Goal: Information Seeking & Learning: Learn about a topic

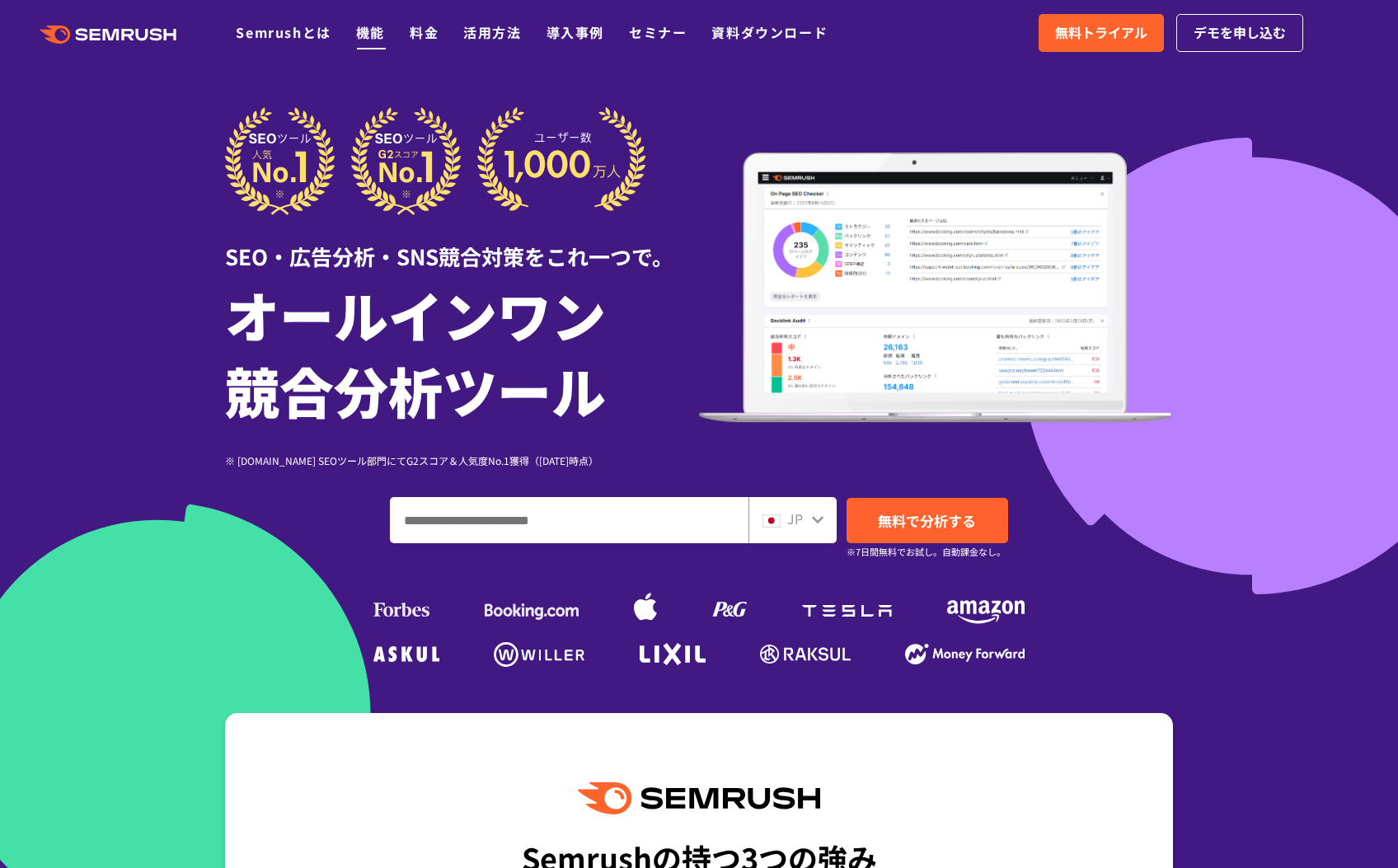
click at [378, 37] on link "機能" at bounding box center [371, 32] width 29 height 20
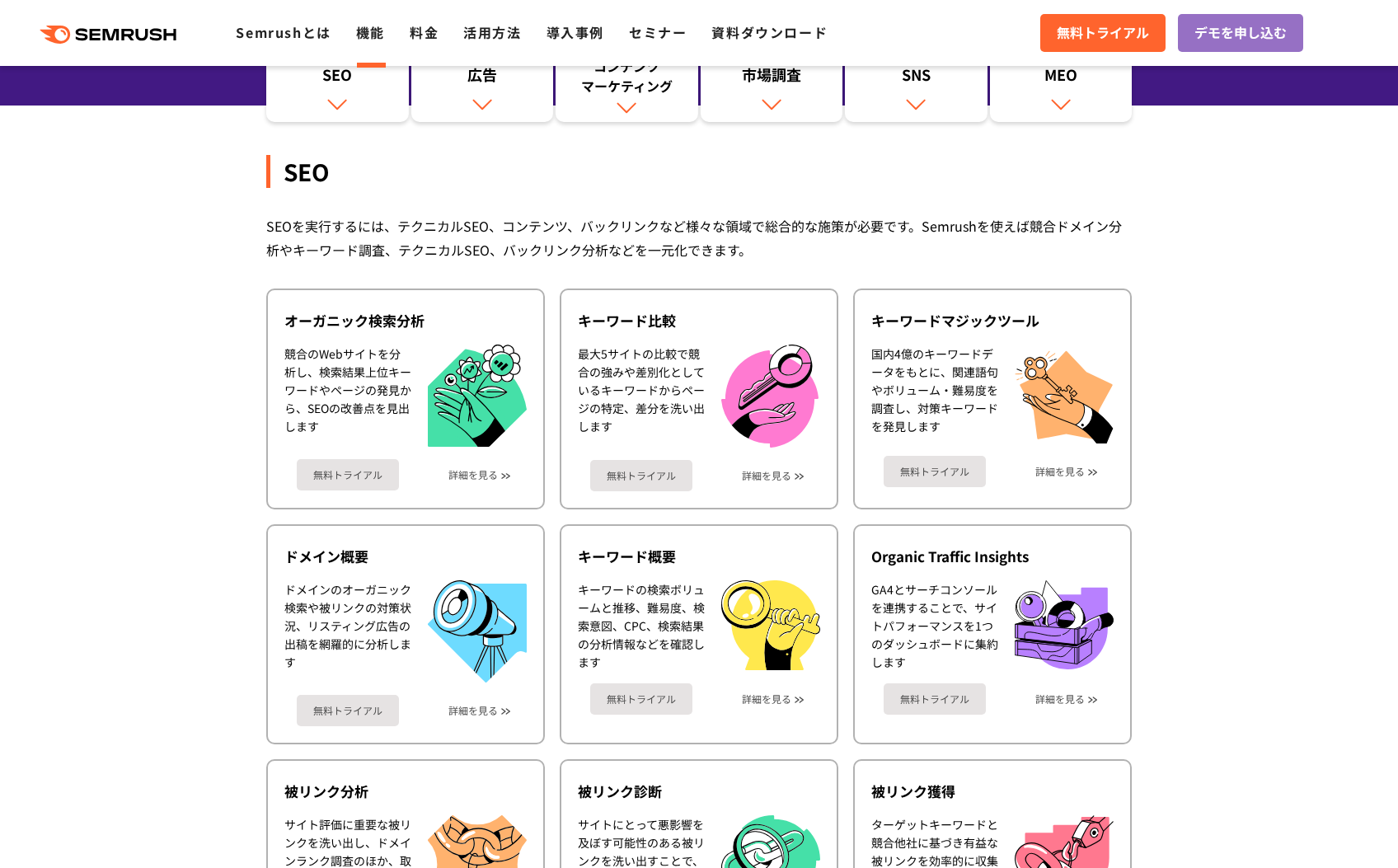
scroll to position [343, 0]
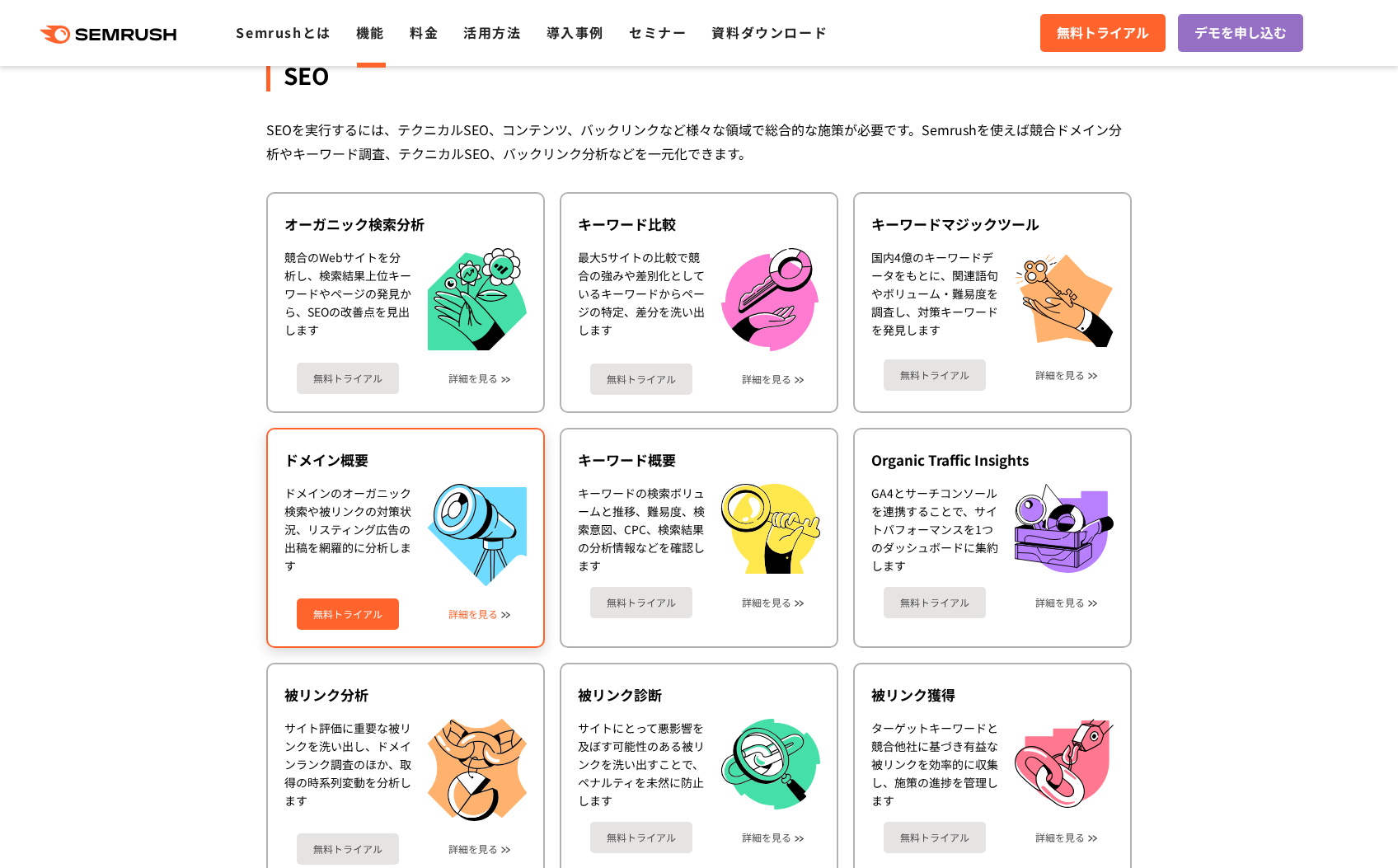
click at [469, 619] on div "無料トライアル 詳細を見る" at bounding box center [406, 608] width 242 height 44
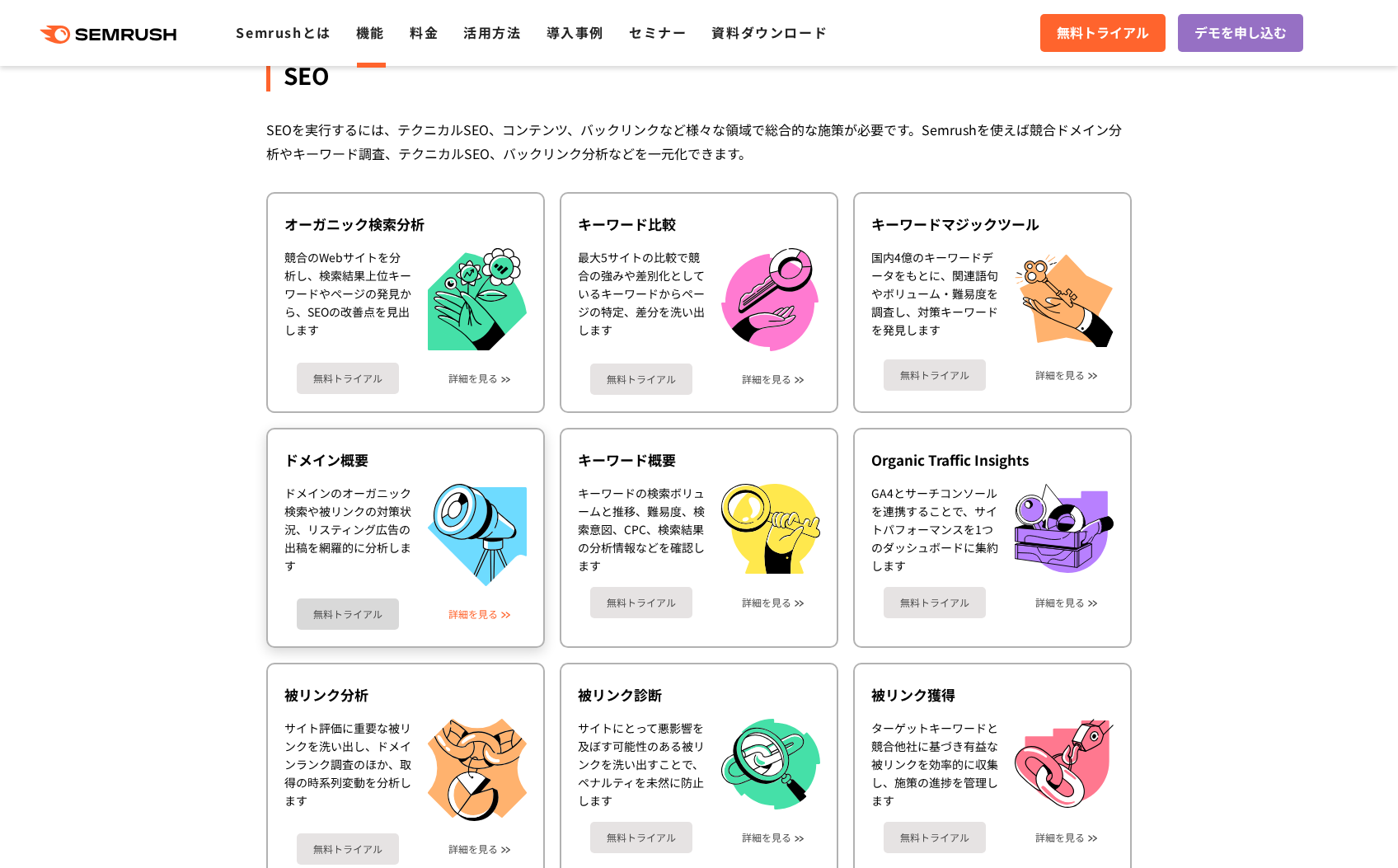
click at [477, 614] on link "詳細を見る" at bounding box center [472, 613] width 49 height 12
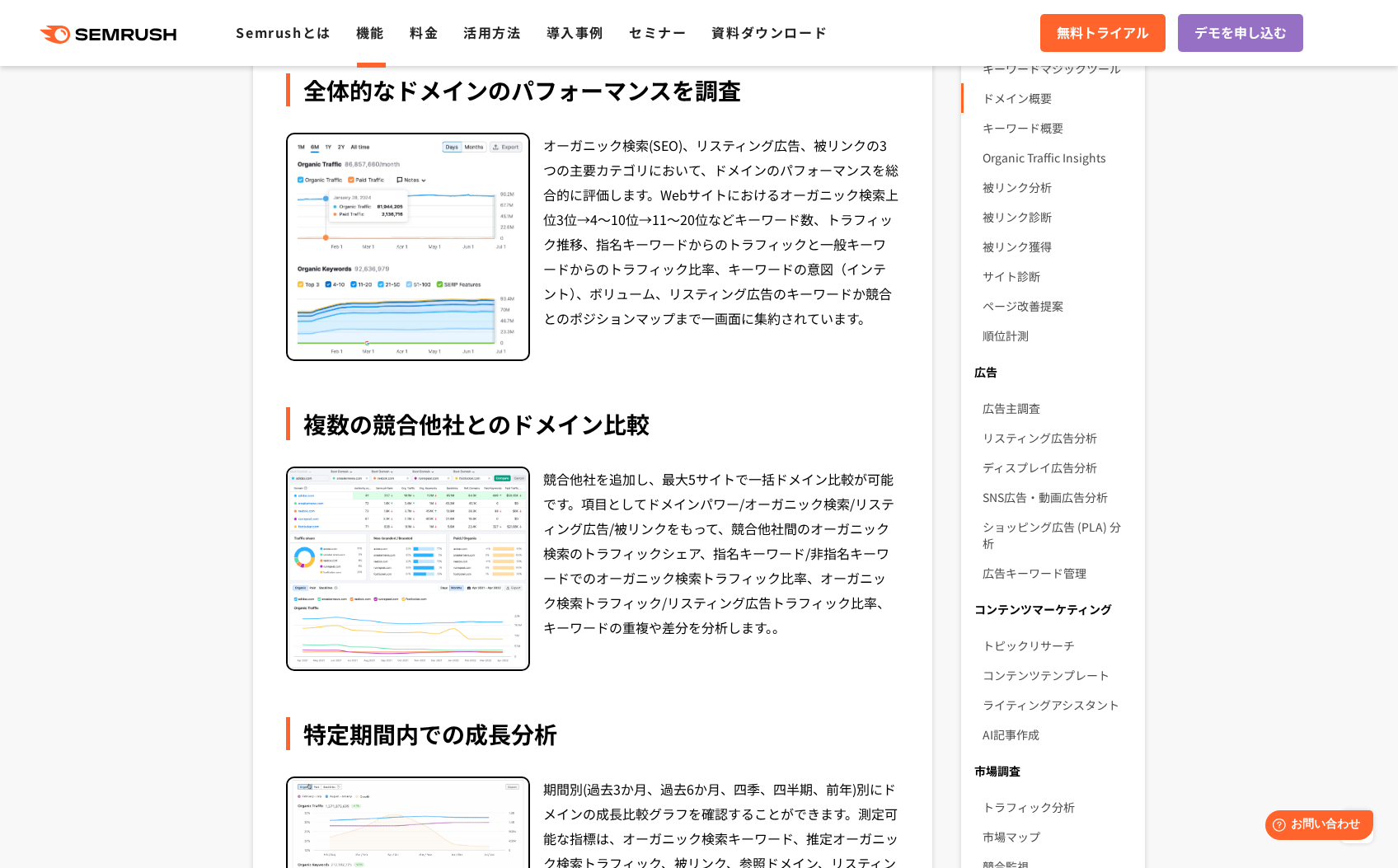
scroll to position [243, 0]
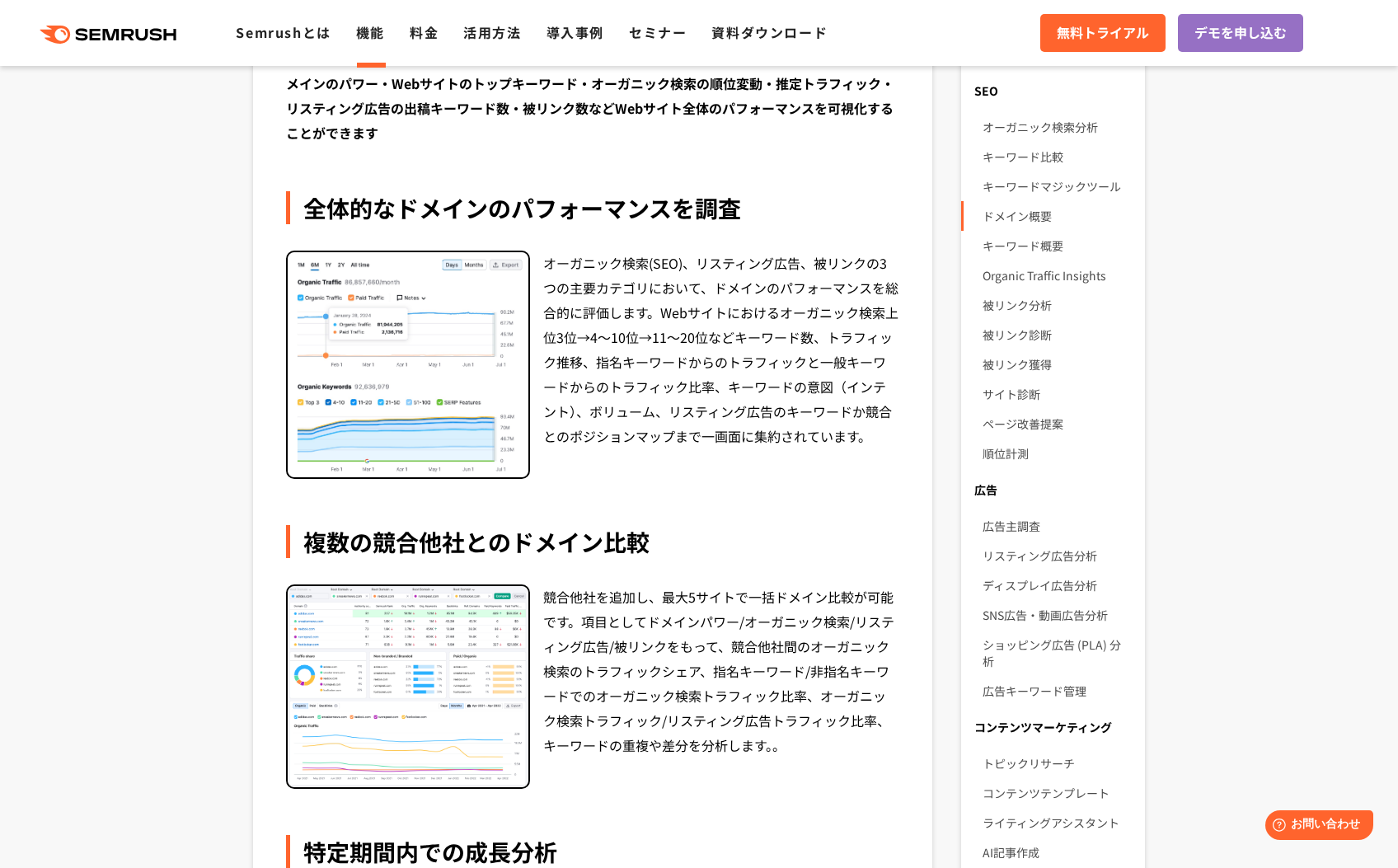
click at [492, 382] on img at bounding box center [408, 365] width 241 height 226
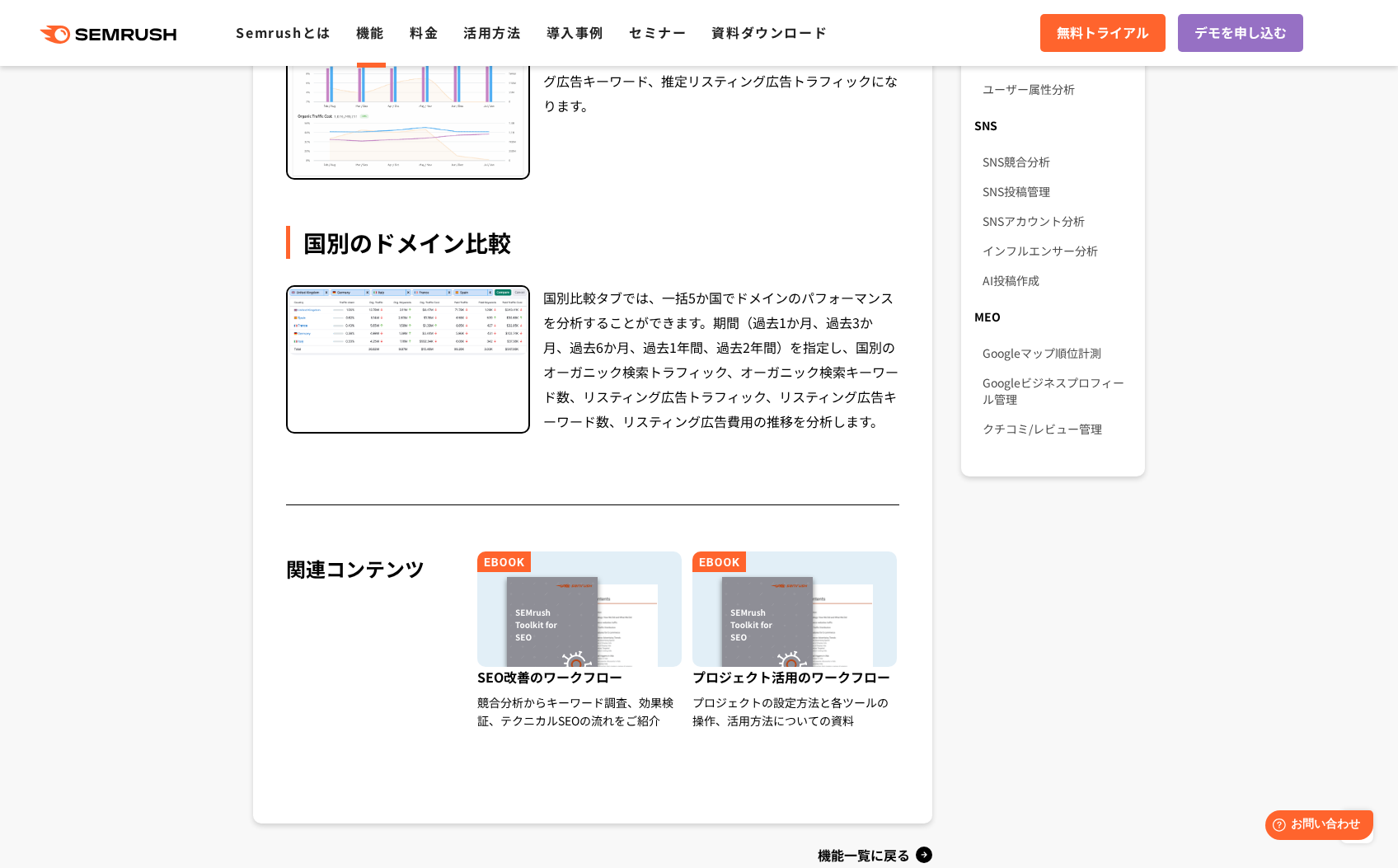
scroll to position [979, 0]
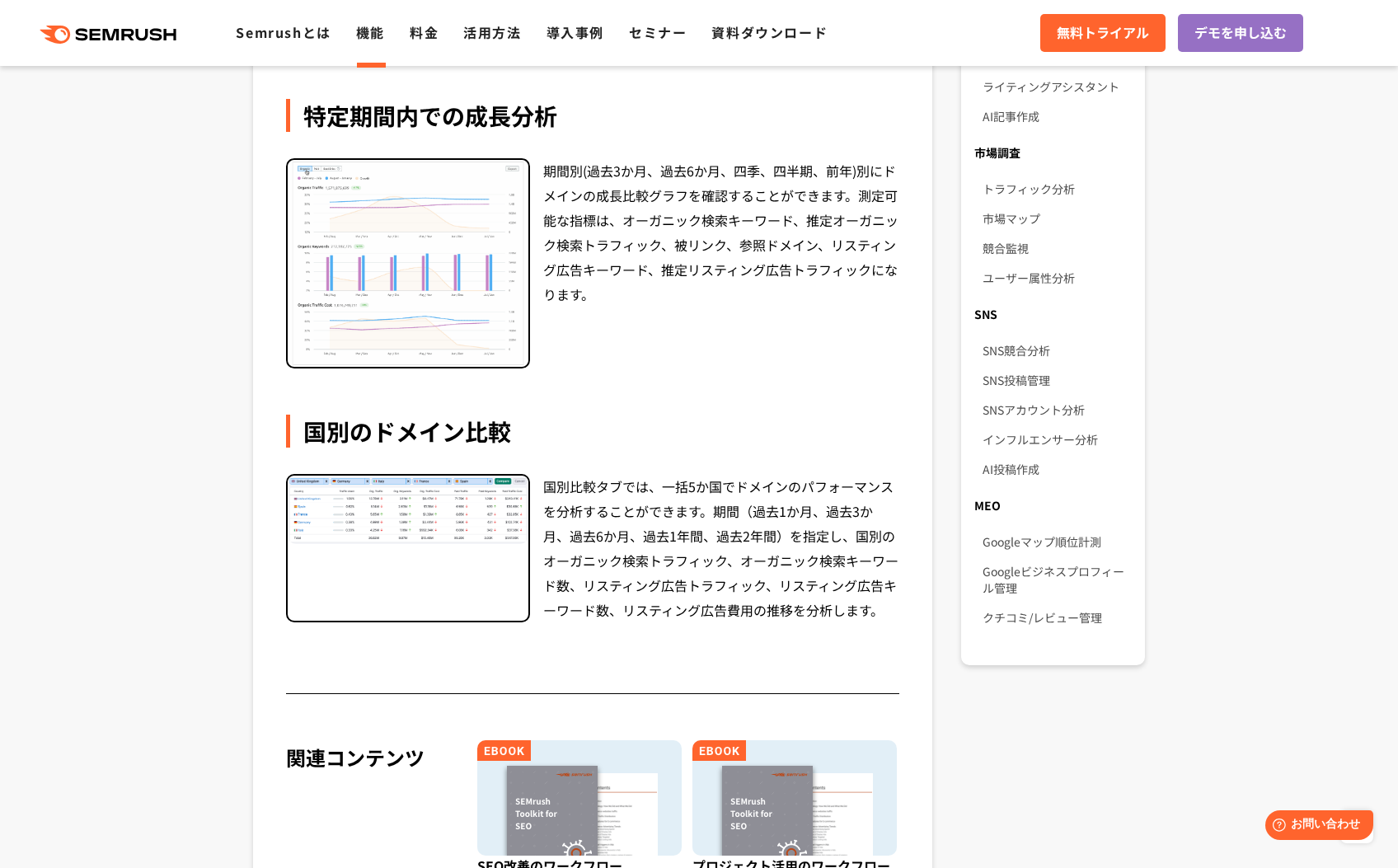
click at [444, 525] on img at bounding box center [408, 509] width 241 height 67
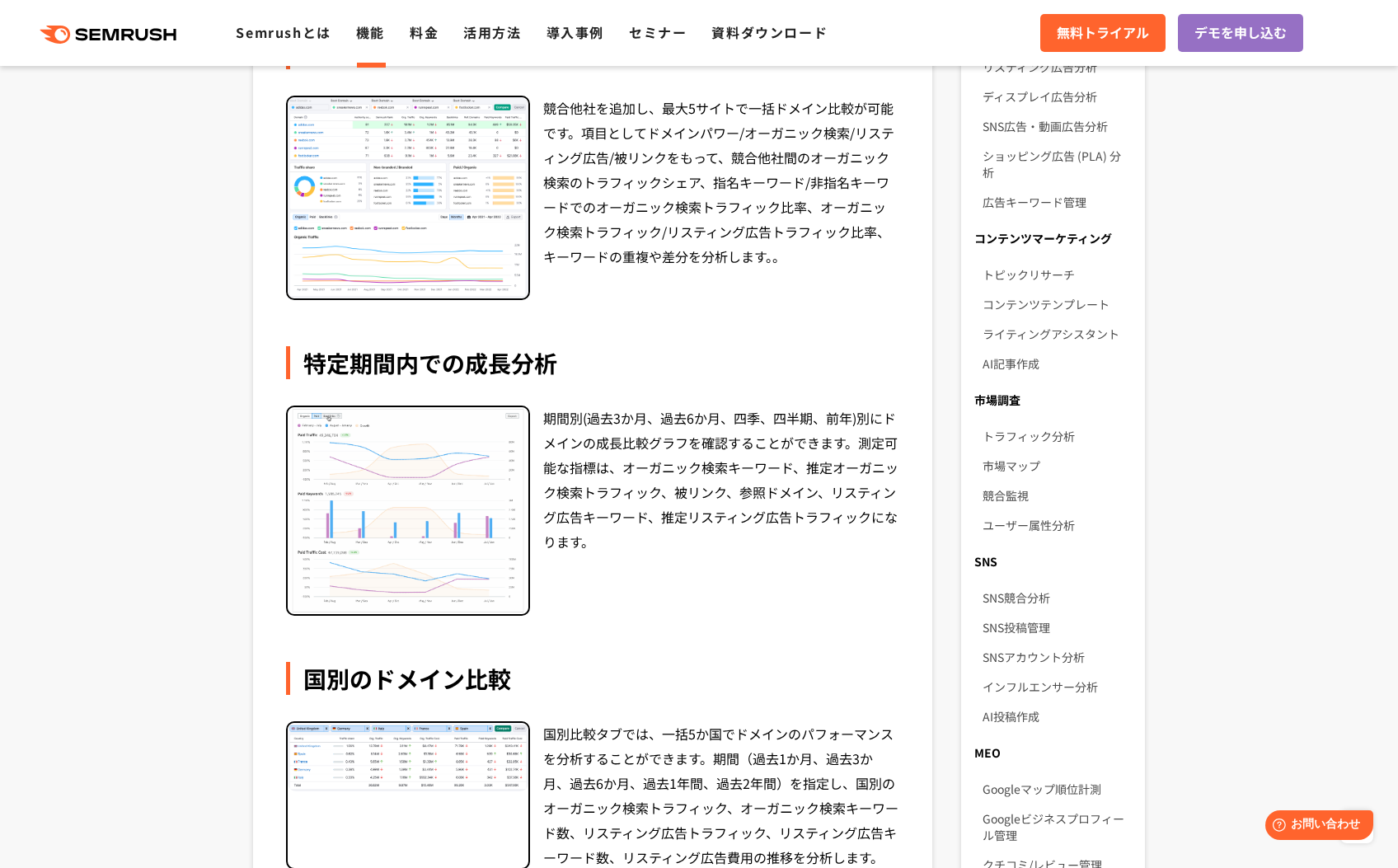
scroll to position [735, 0]
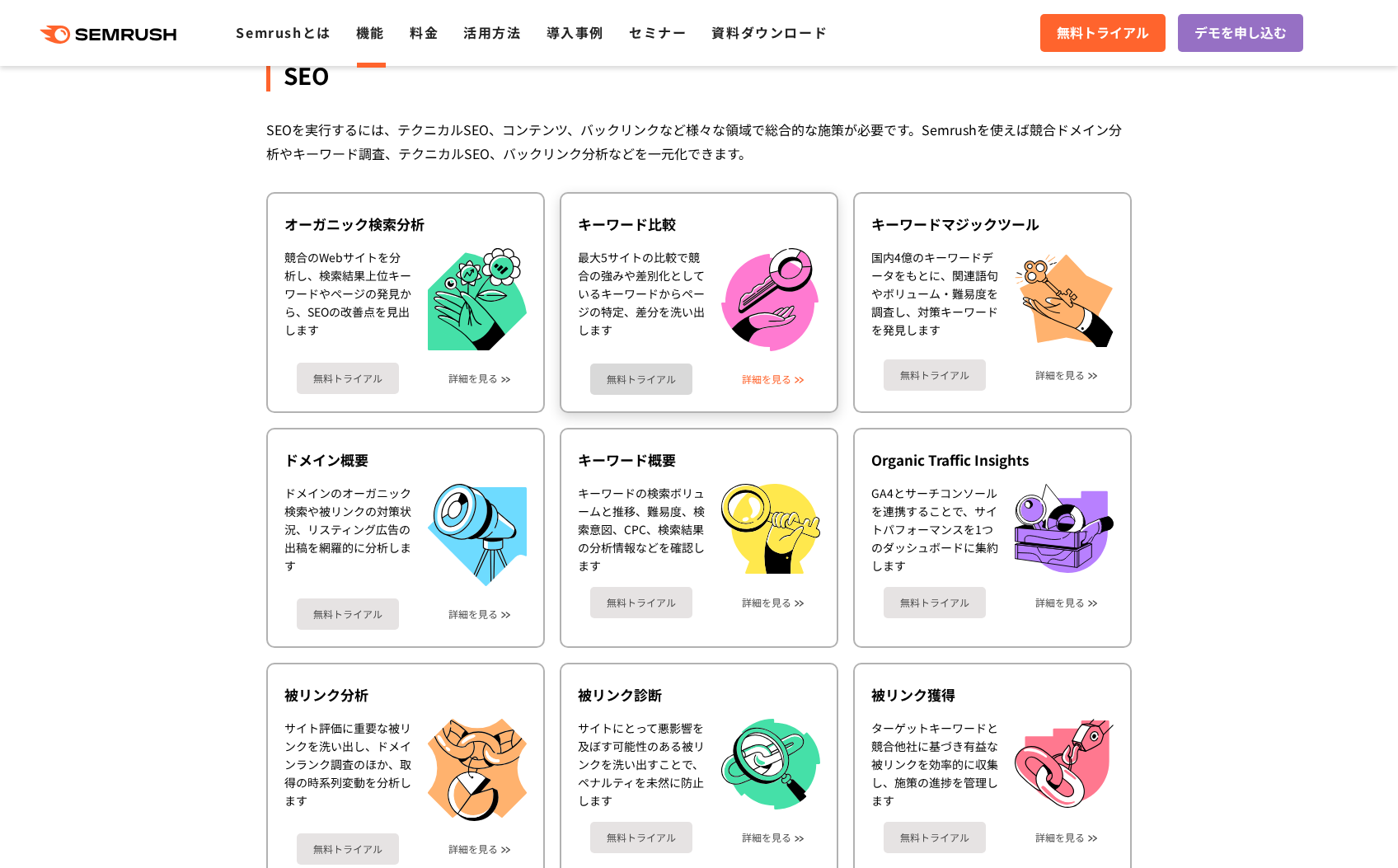
click at [776, 381] on link "詳細を見る" at bounding box center [766, 379] width 49 height 12
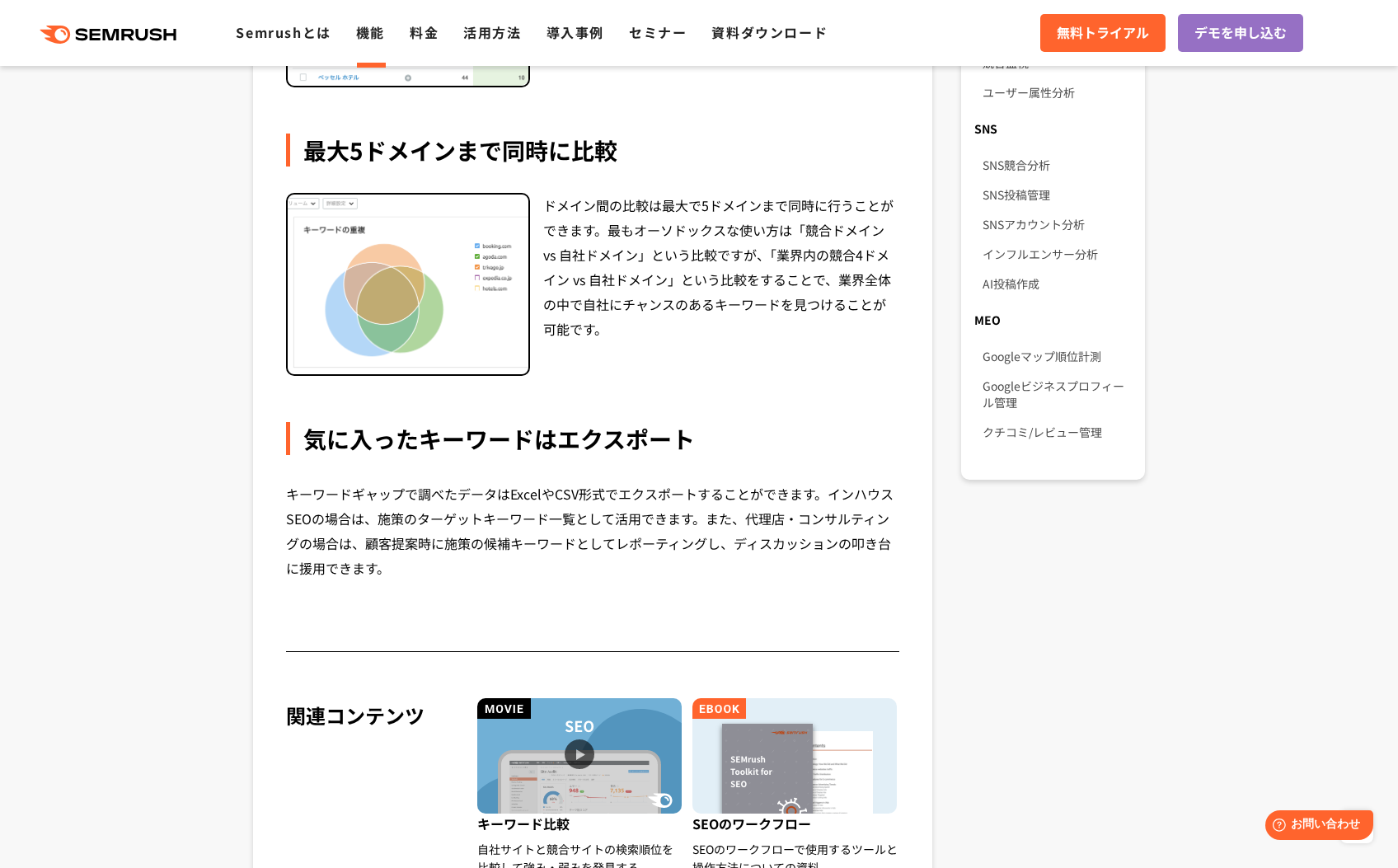
scroll to position [1611, 0]
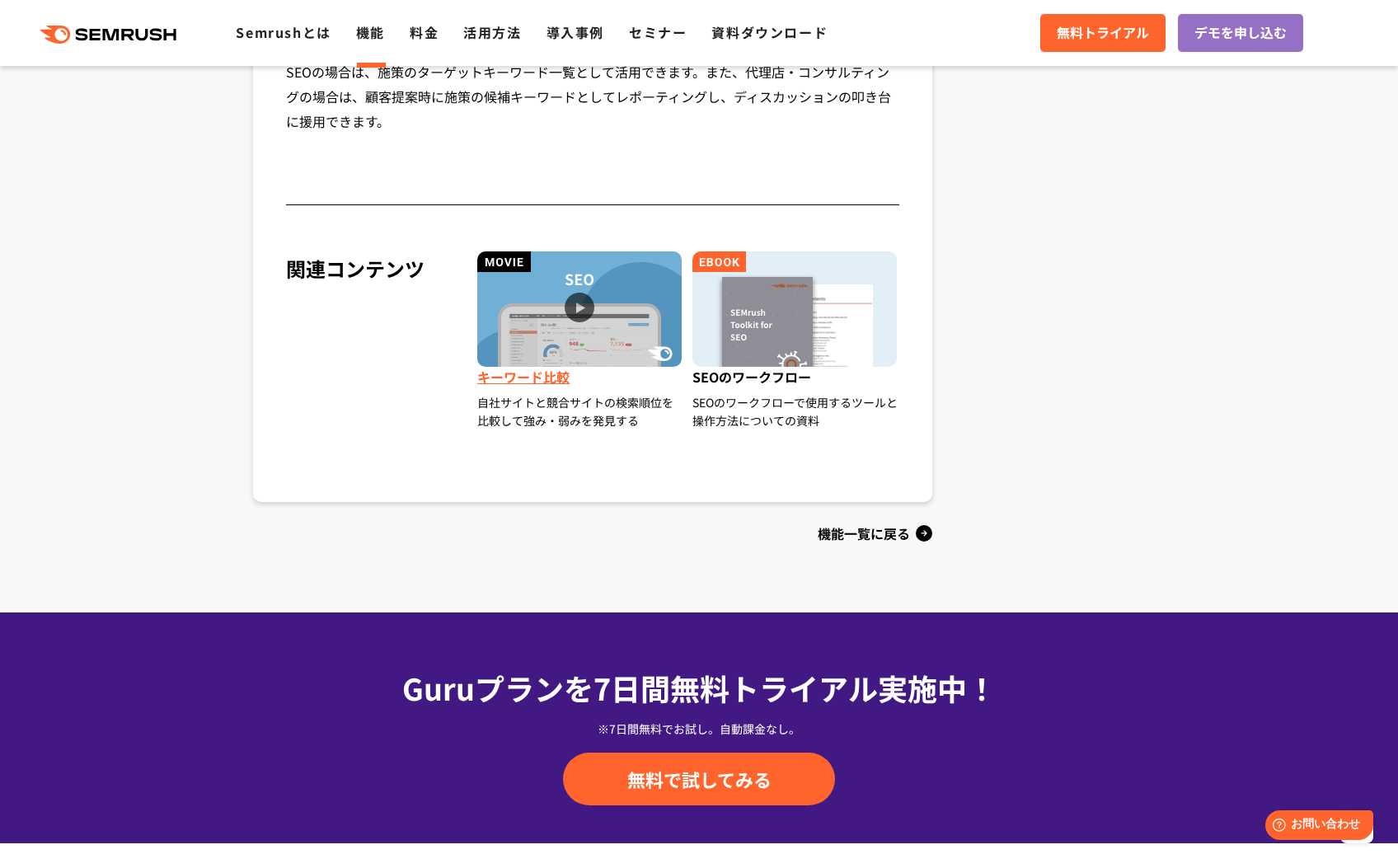
click at [622, 345] on img at bounding box center [580, 309] width 205 height 116
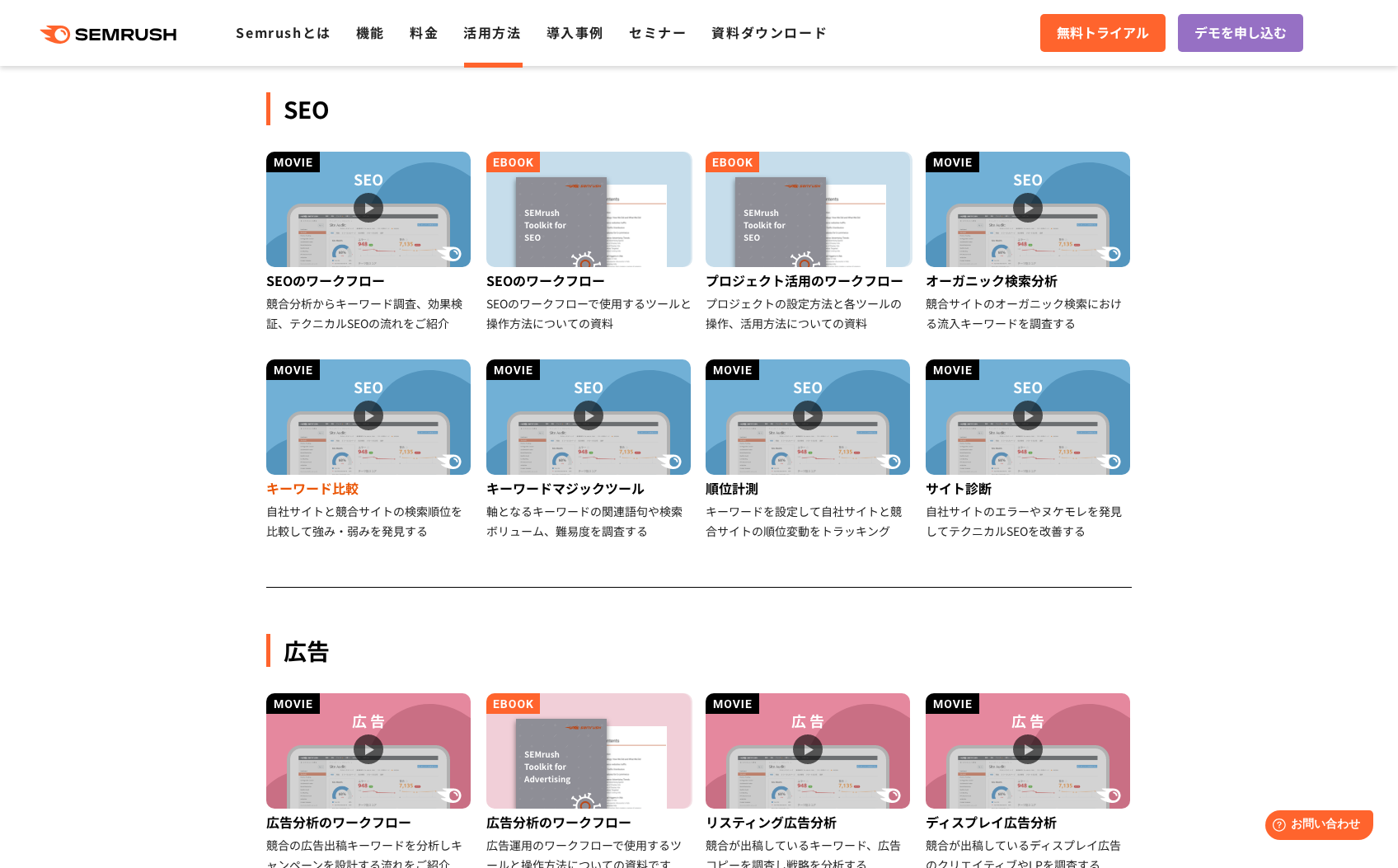
click at [414, 409] on img at bounding box center [369, 416] width 205 height 116
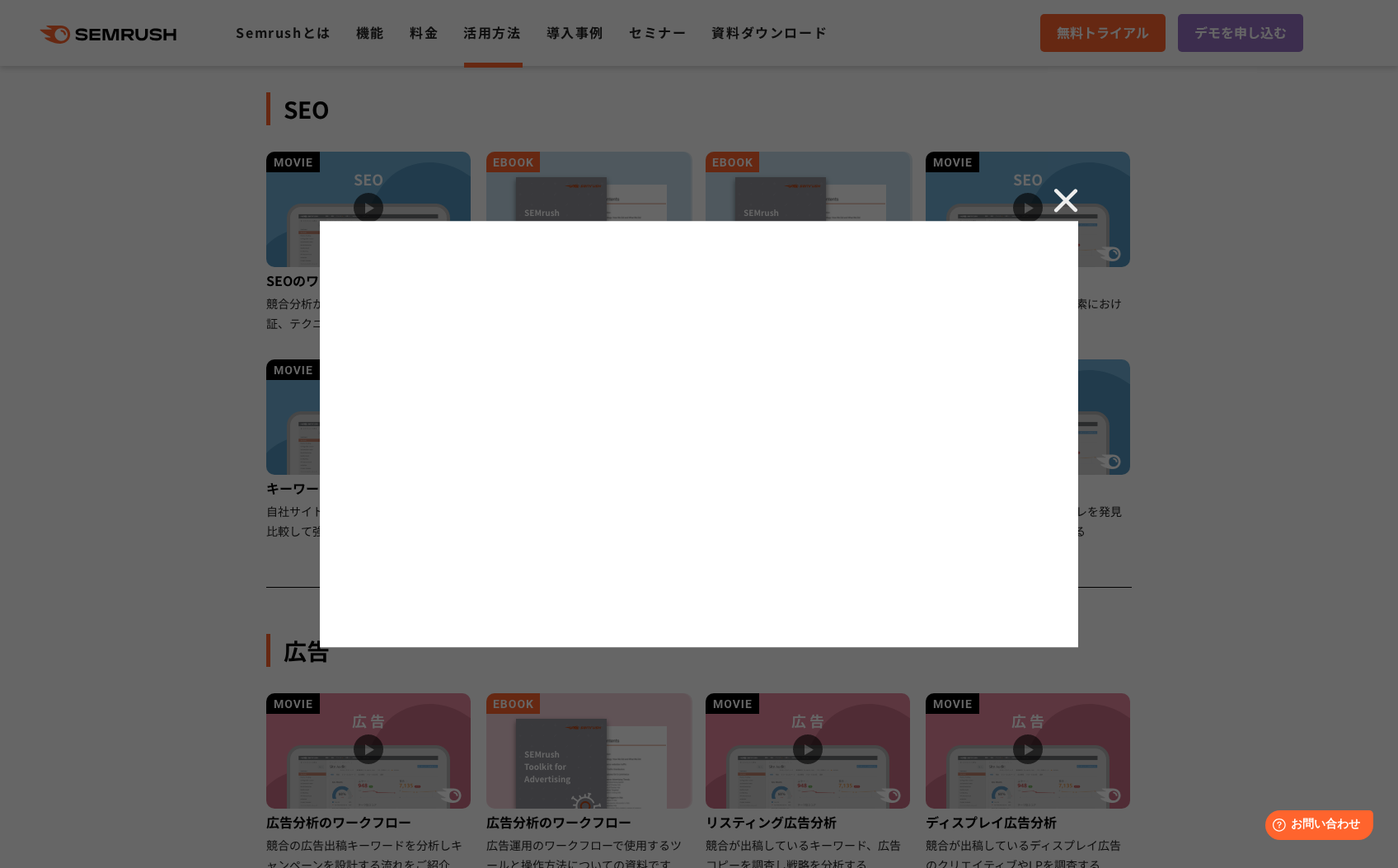
click at [1067, 198] on img at bounding box center [1066, 200] width 25 height 25
